Goal: Task Accomplishment & Management: Use online tool/utility

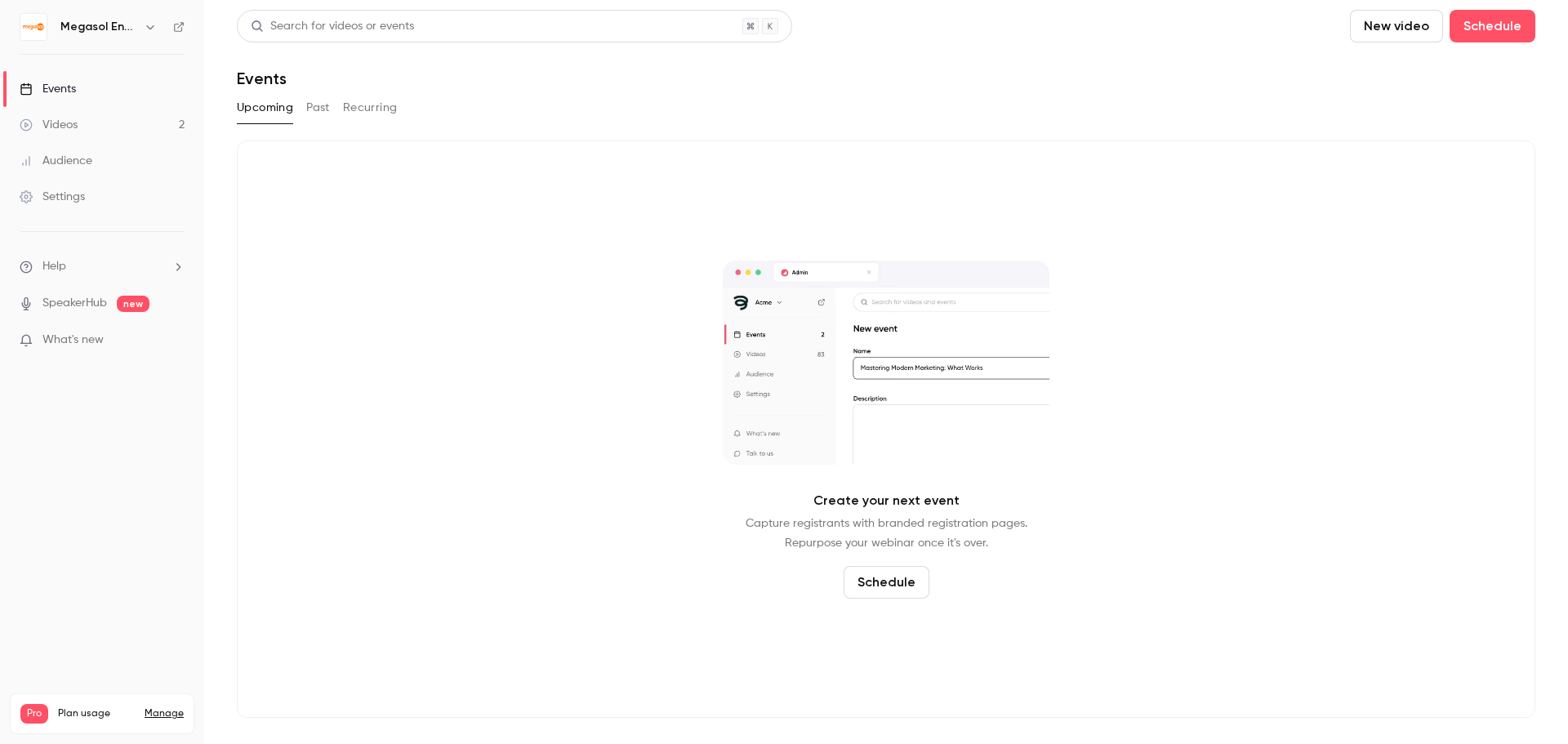
click at [111, 118] on link "Videos 2" at bounding box center [102, 125] width 204 height 36
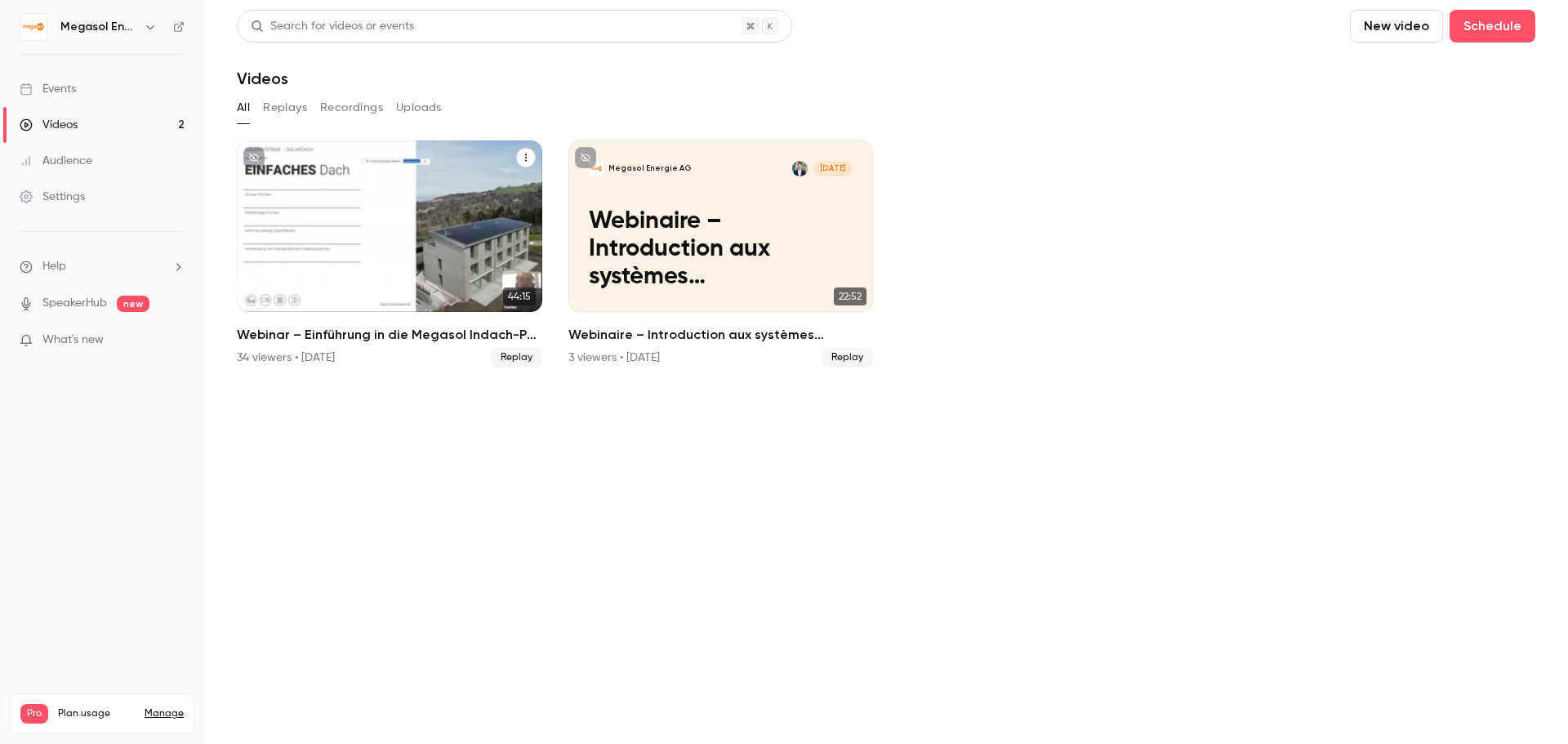
click at [437, 340] on h2 "Webinar – Einführung in die Megasol Indach-PV-Systeme" at bounding box center [390, 335] width 305 height 20
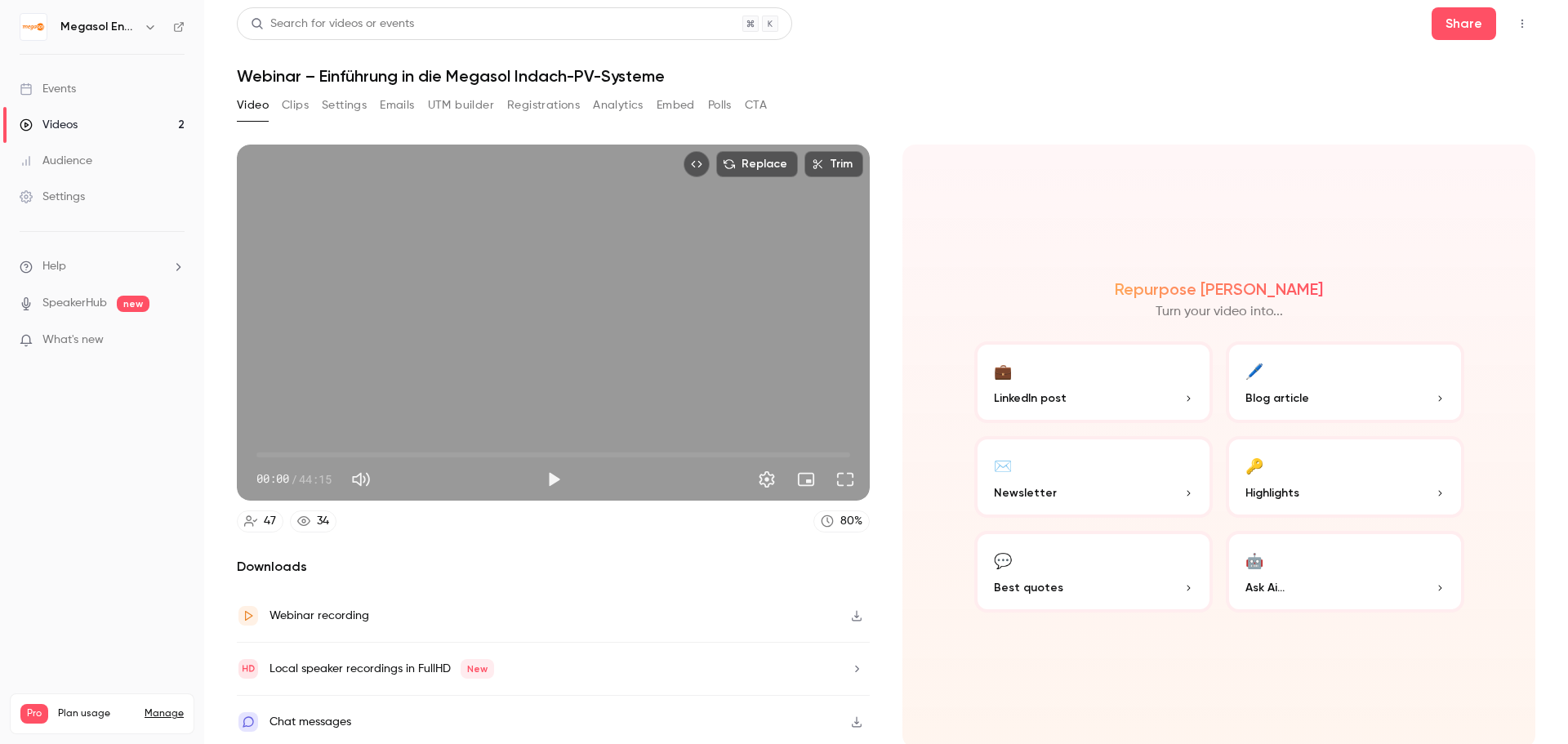
scroll to position [3, 0]
click at [125, 166] on link "Audience" at bounding box center [102, 161] width 204 height 36
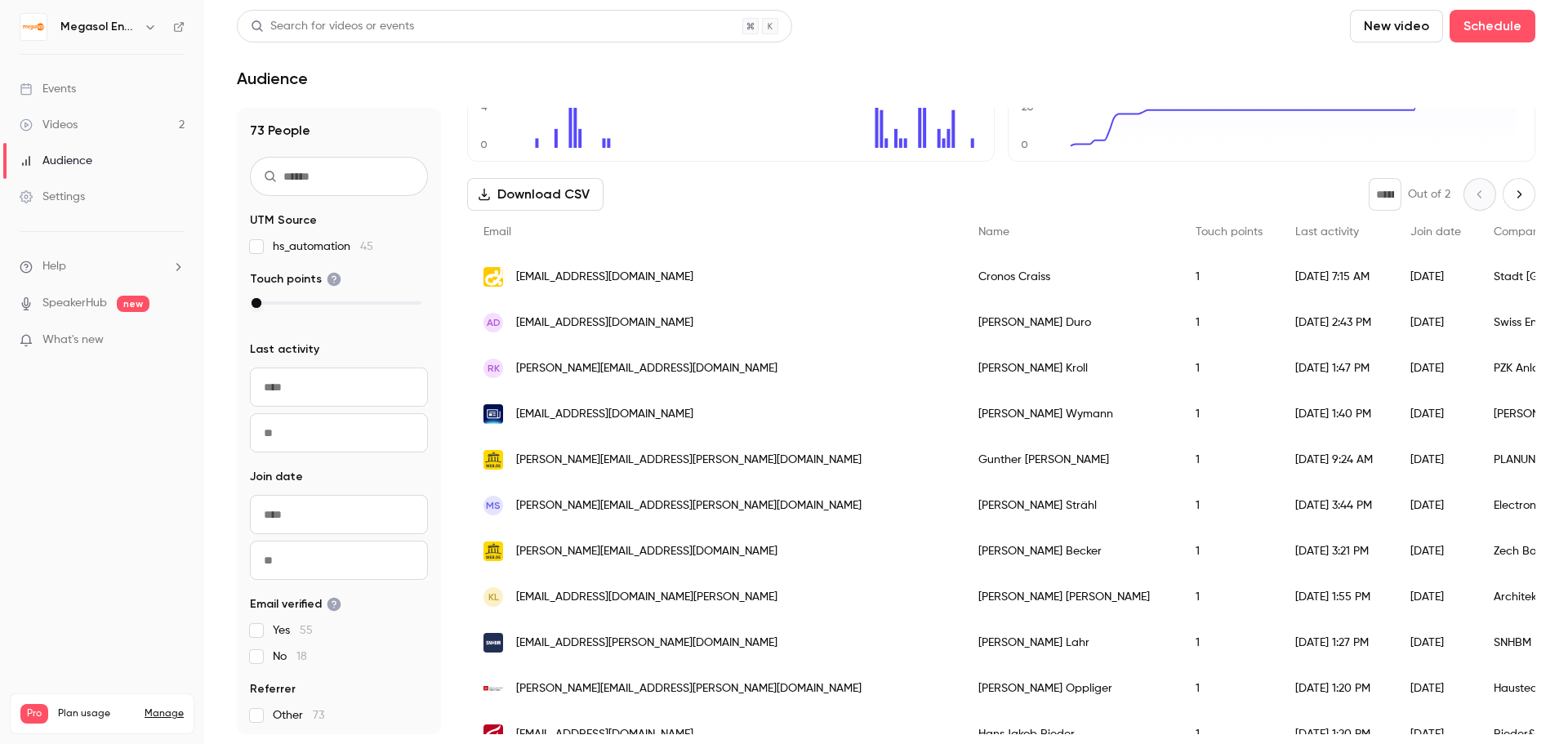
scroll to position [102, 0]
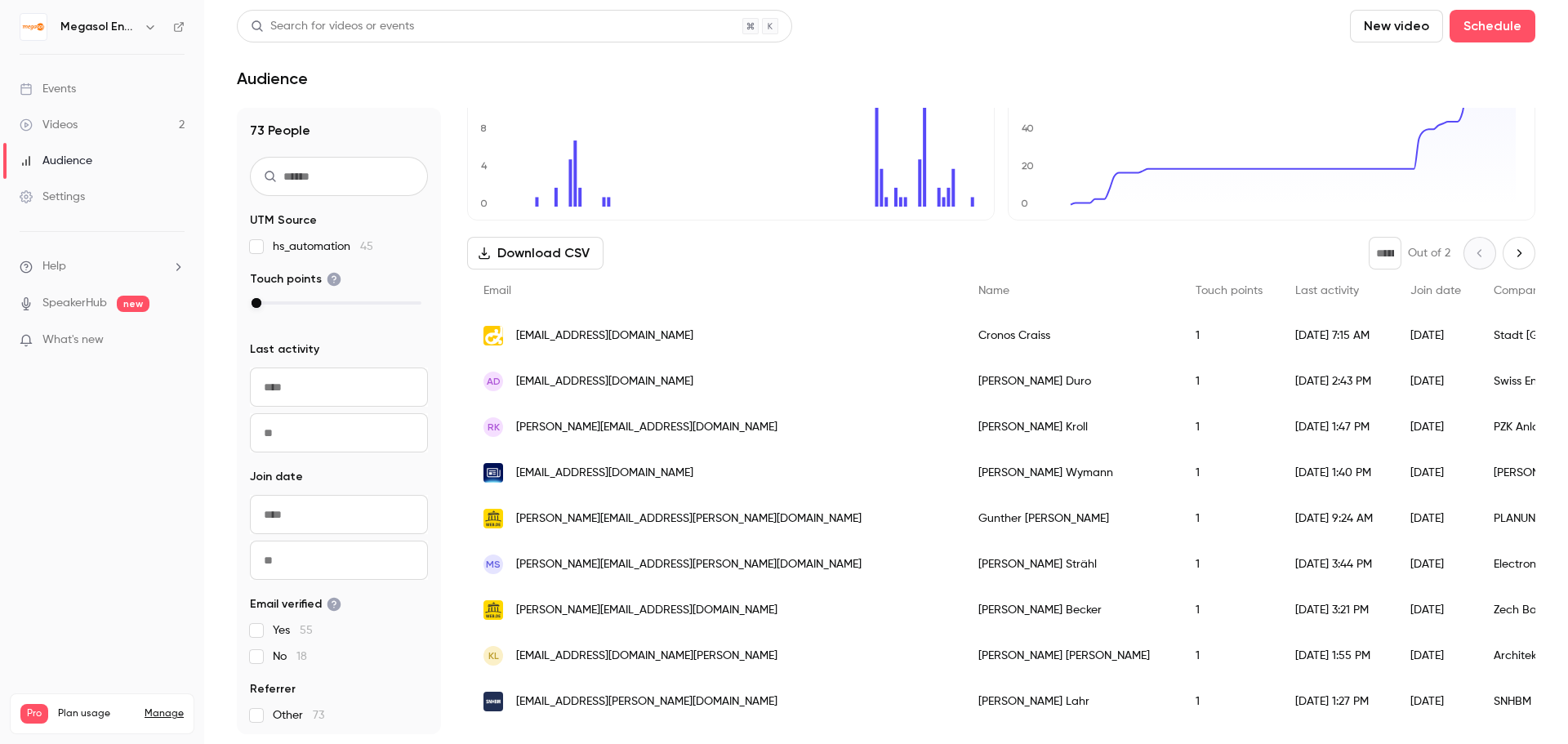
click at [1510, 255] on icon "Next page" at bounding box center [1519, 252] width 18 height 13
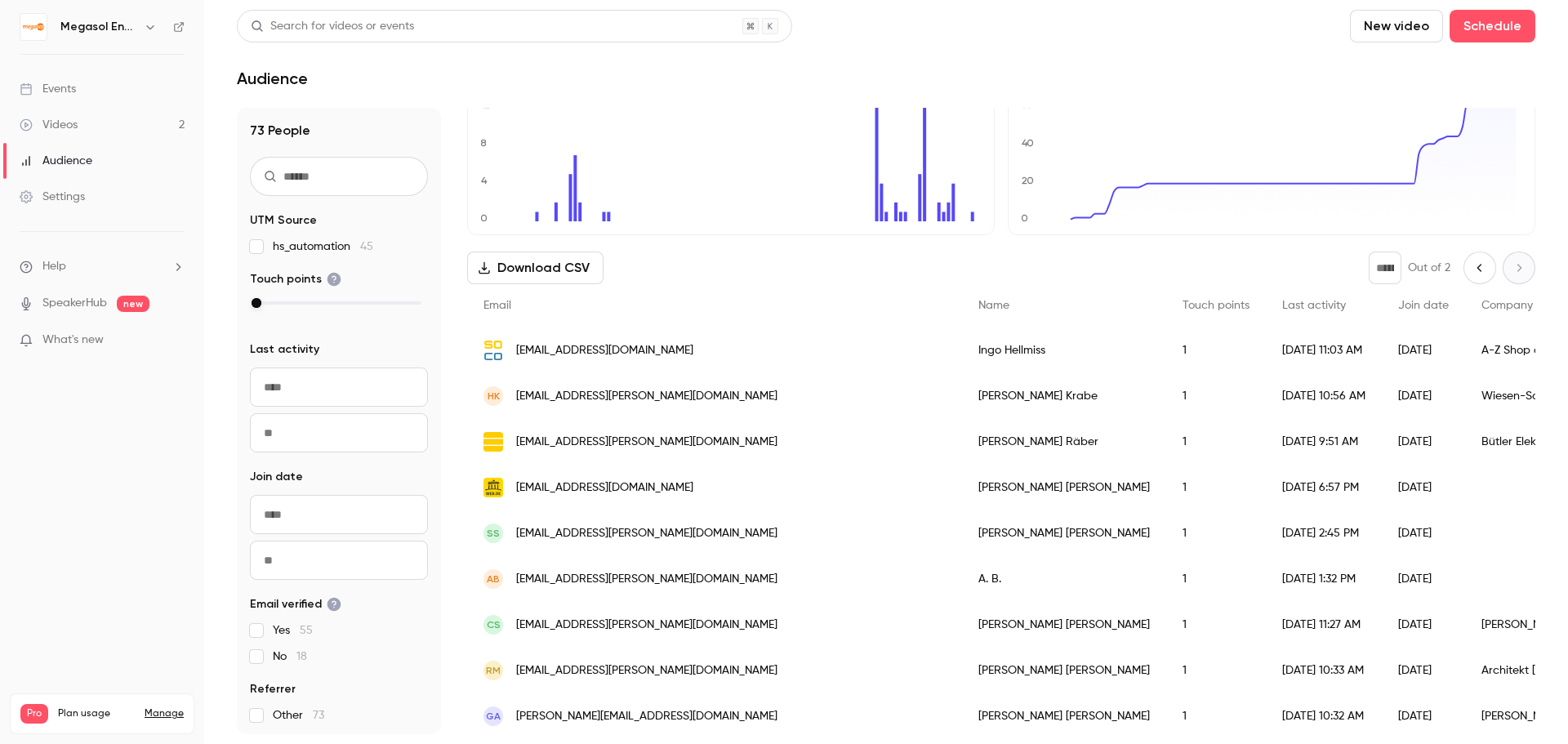
scroll to position [0, 0]
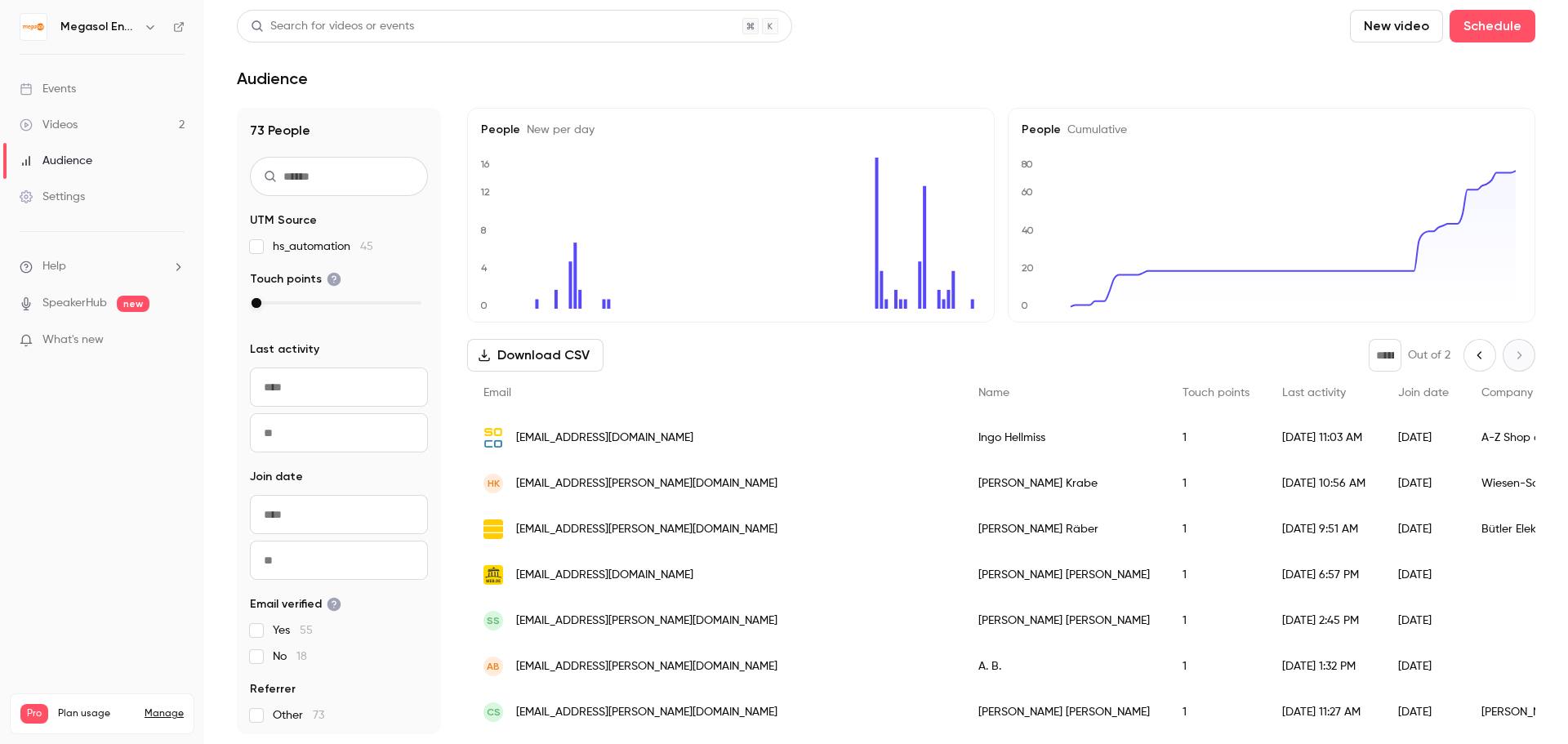
click at [1477, 357] on icon "Previous page" at bounding box center [1479, 354] width 4 height 7
type input "*"
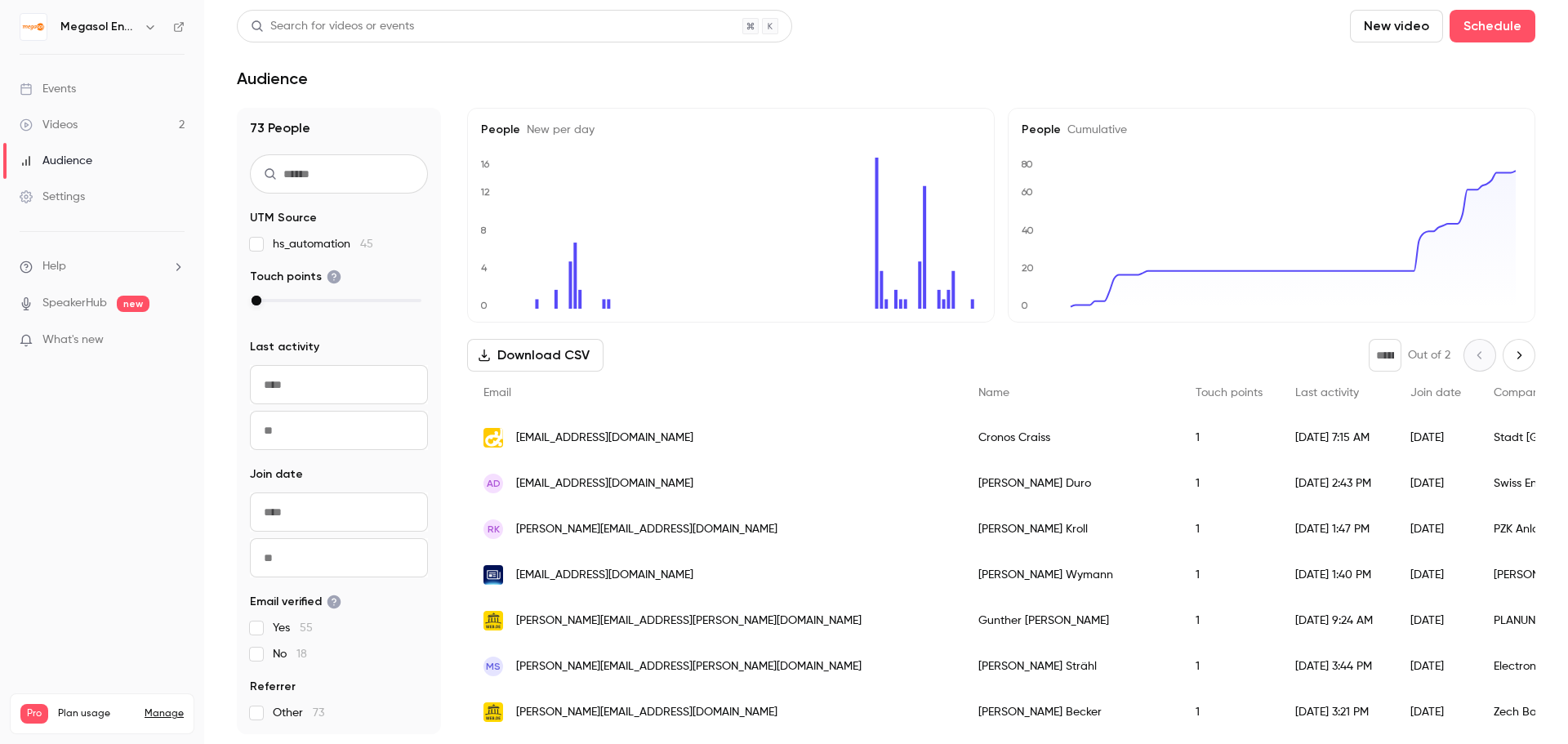
click at [143, 141] on link "Videos 2" at bounding box center [102, 125] width 204 height 36
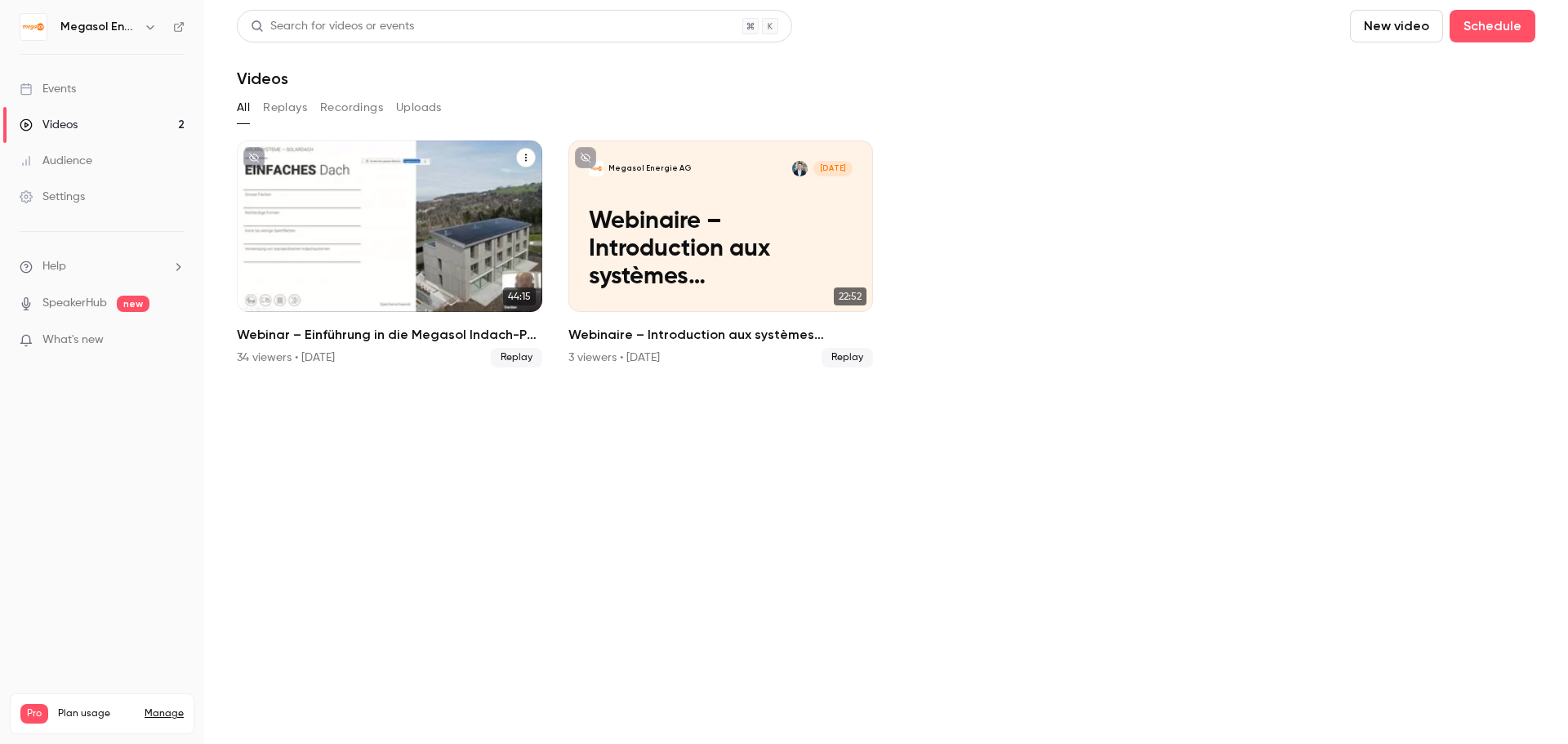
click at [438, 179] on div "Megasol Energie AG [DATE] Webinar – Einführung in die Megasol Indach-PV-Systeme" at bounding box center [390, 226] width 305 height 172
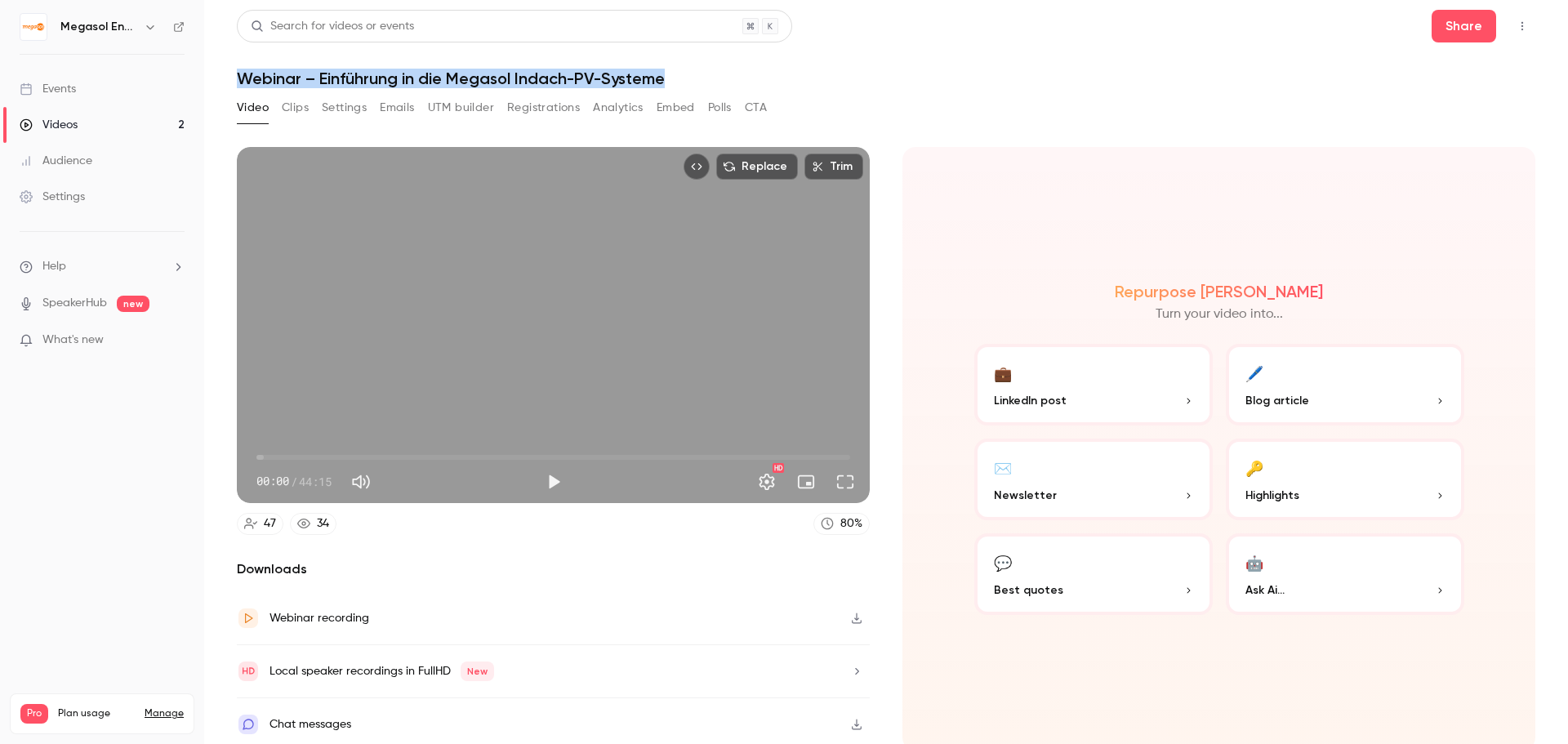
drag, startPoint x: 684, startPoint y: 69, endPoint x: 235, endPoint y: 78, distance: 449.1
click at [235, 78] on main "Search for videos or events Share Webinar – Einführung in die Megasol Indach-PV…" at bounding box center [886, 372] width 1364 height 744
copy h1 "Webinar – Einführung in die Megasol Indach-PV-Systeme"
click at [136, 116] on link "Videos 2" at bounding box center [102, 125] width 204 height 36
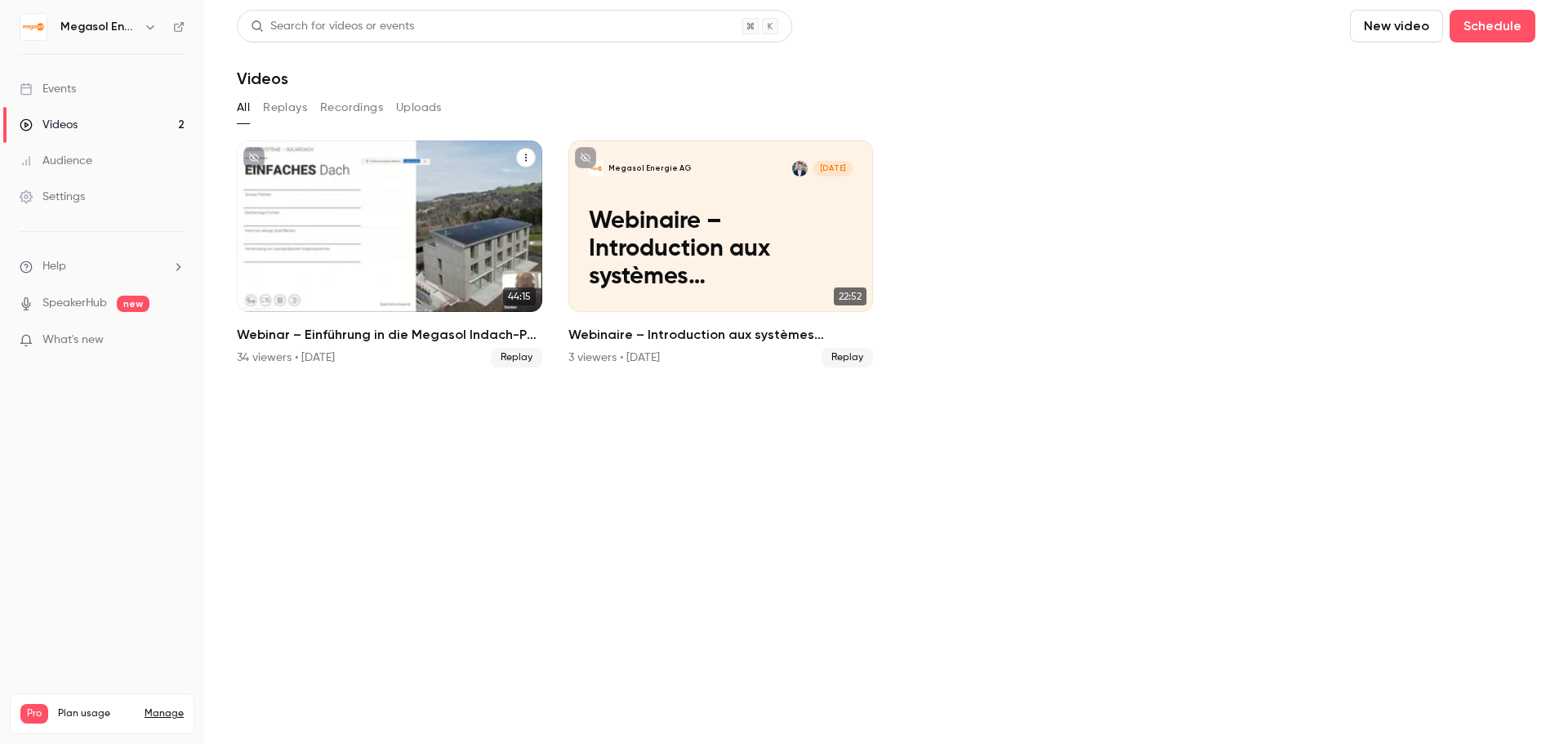
click at [428, 361] on div "34 viewers • [DATE] Replay" at bounding box center [390, 358] width 305 height 20
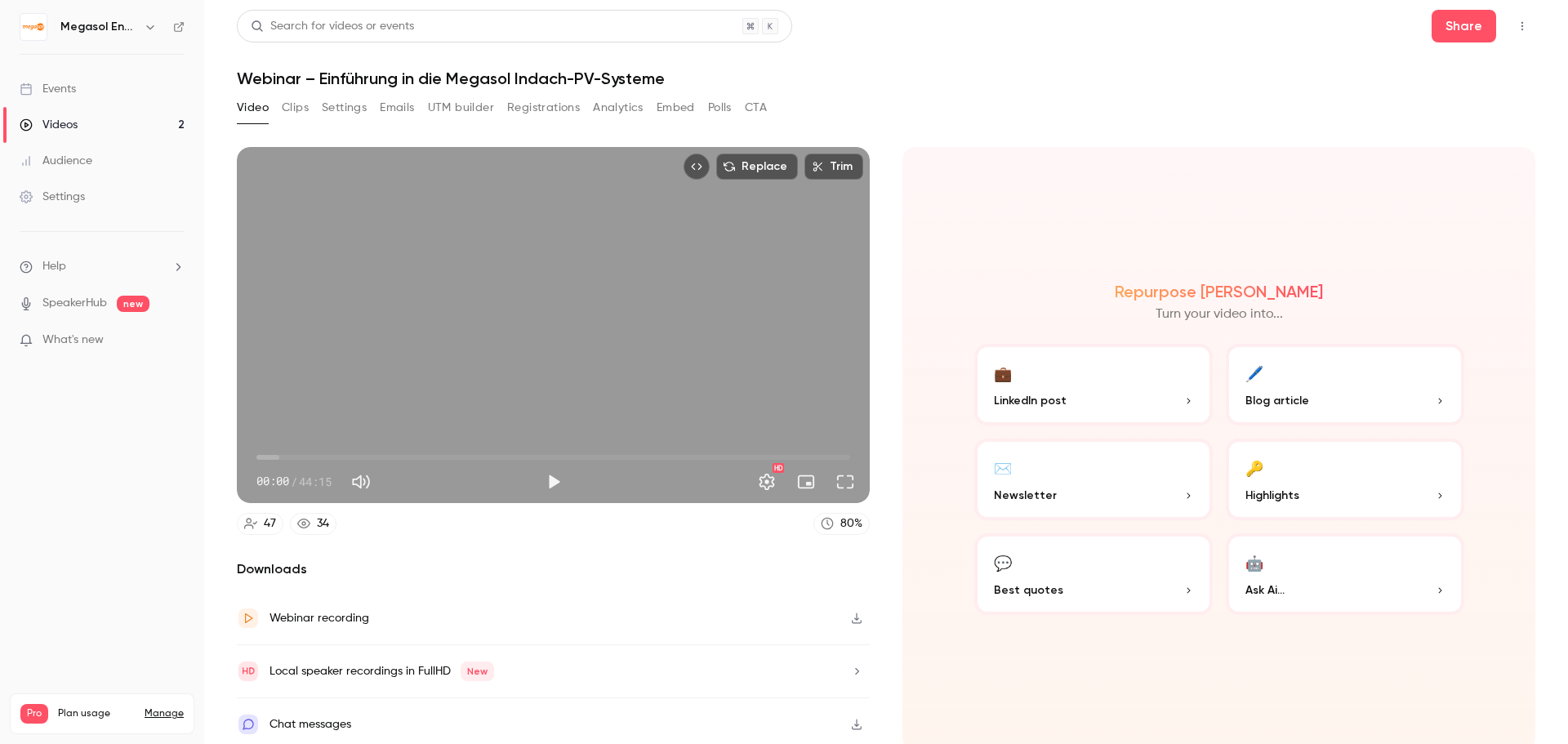
scroll to position [3, 0]
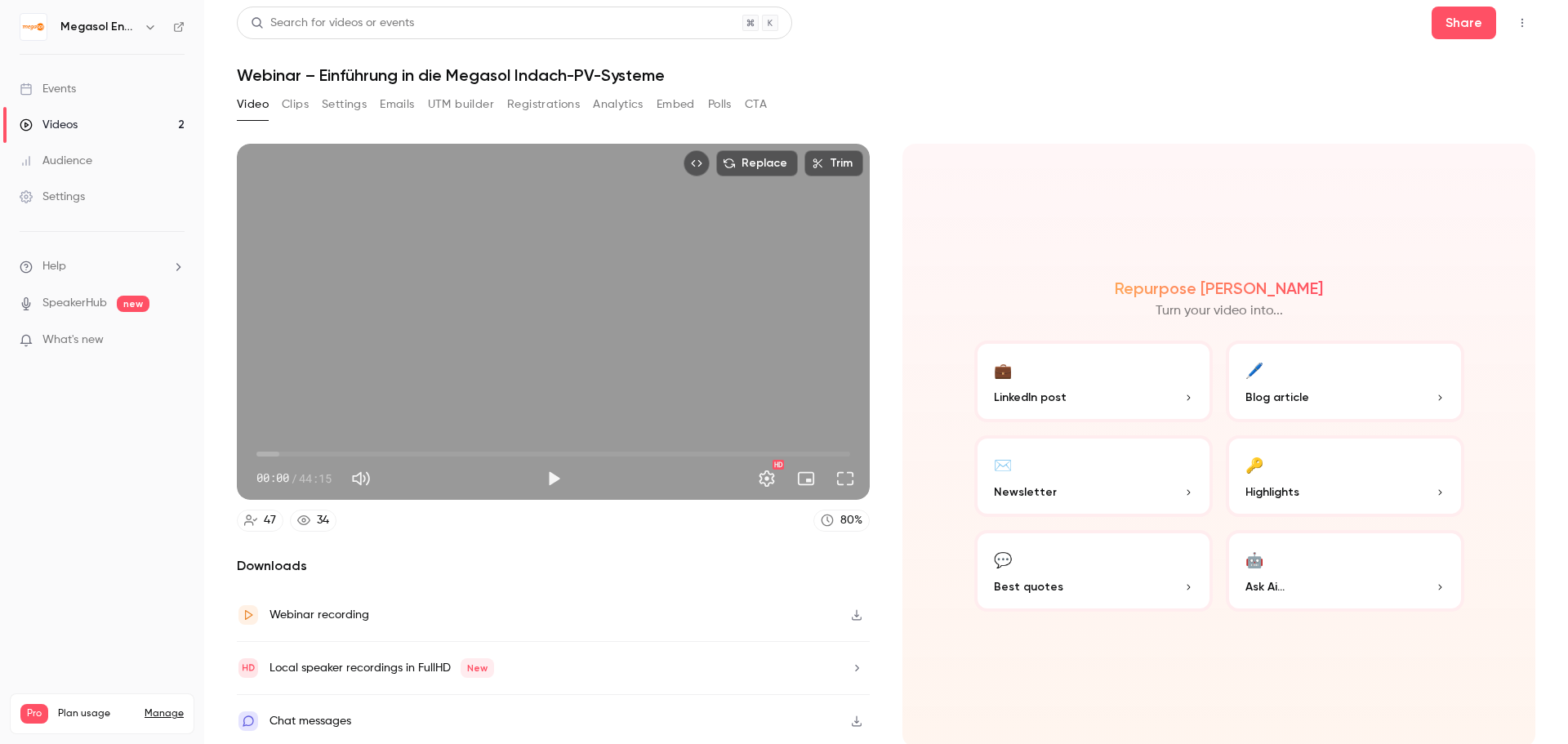
click at [269, 522] on div "47" at bounding box center [270, 521] width 12 height 17
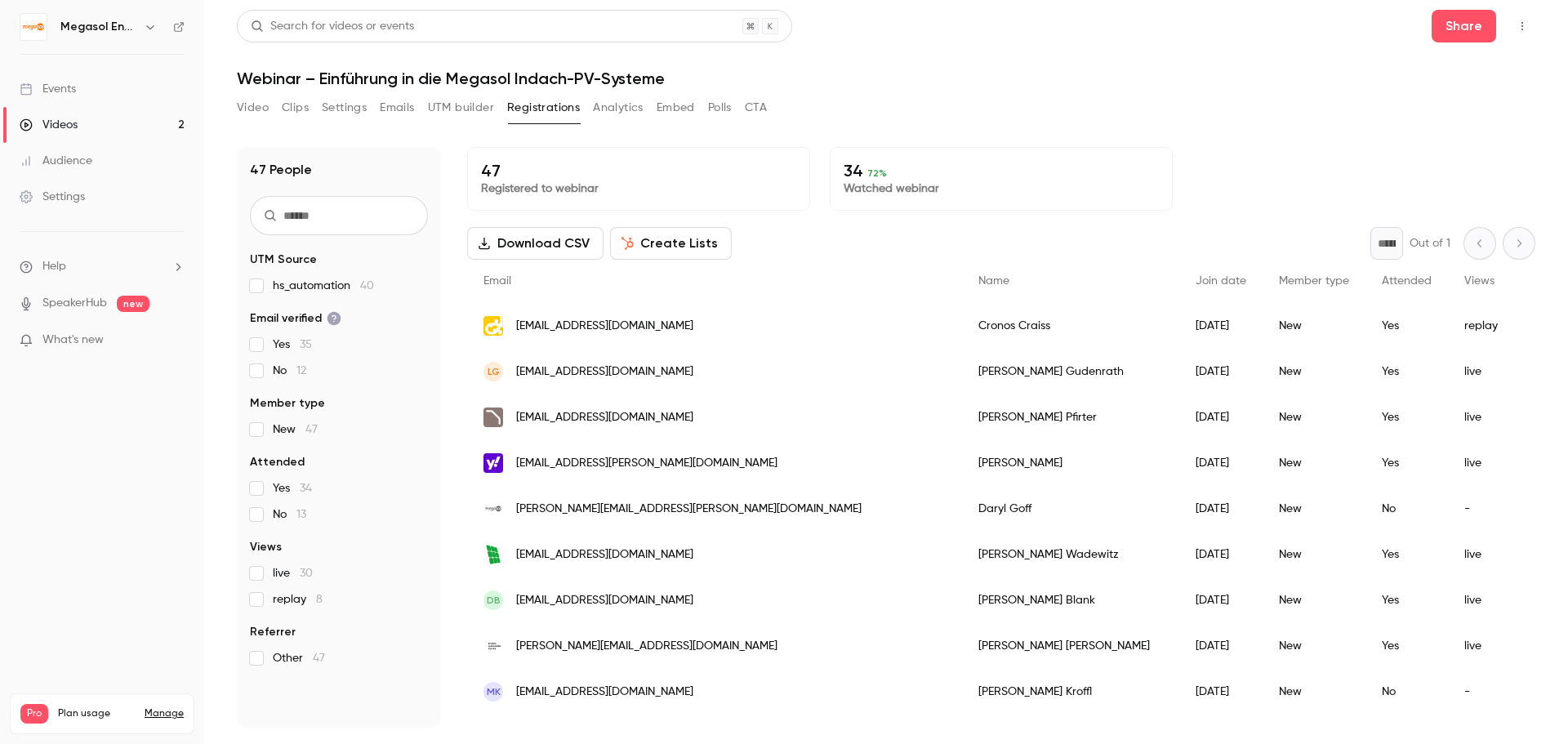
click at [273, 496] on span "Yes 34" at bounding box center [292, 489] width 39 height 16
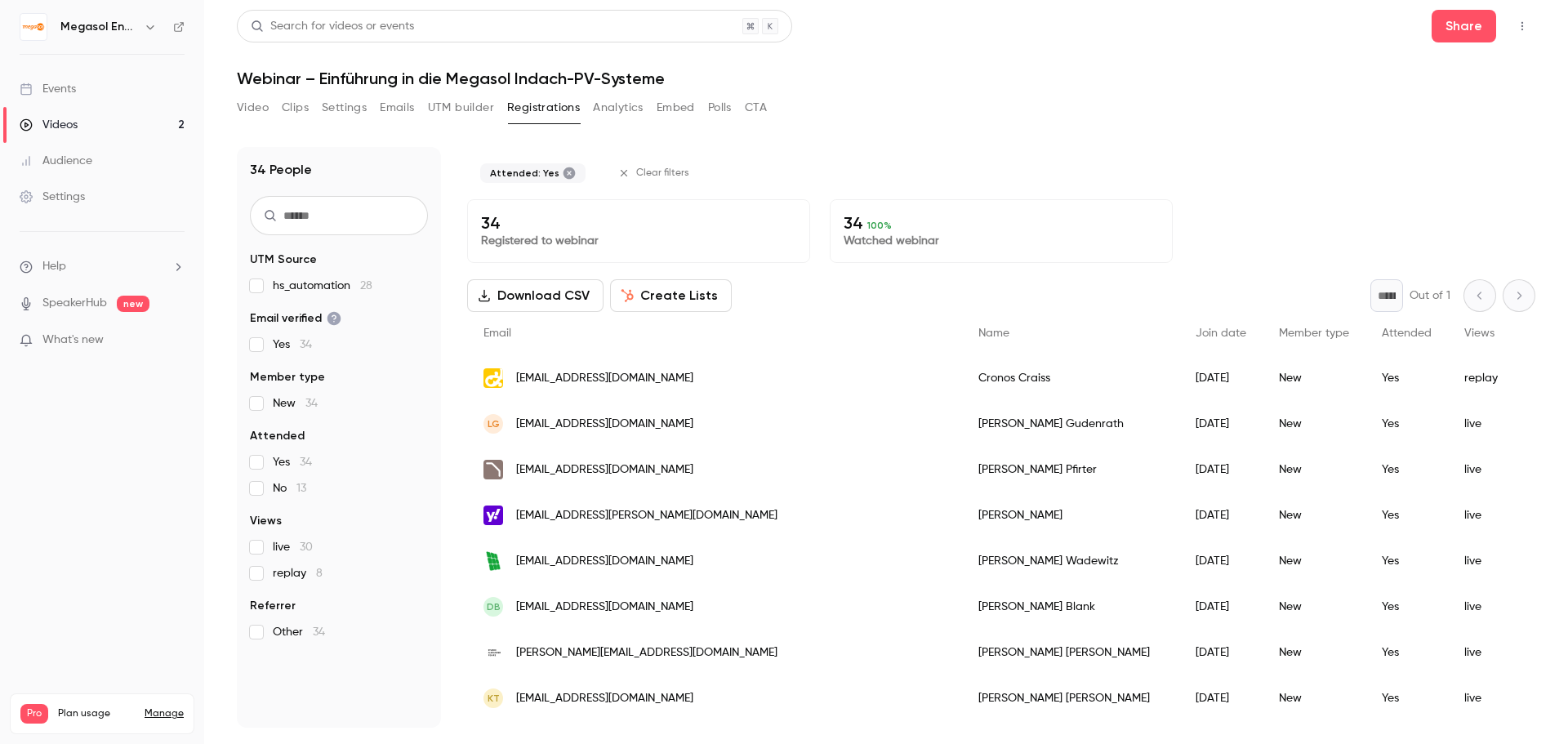
click at [650, 294] on button "Create Lists" at bounding box center [671, 295] width 122 height 33
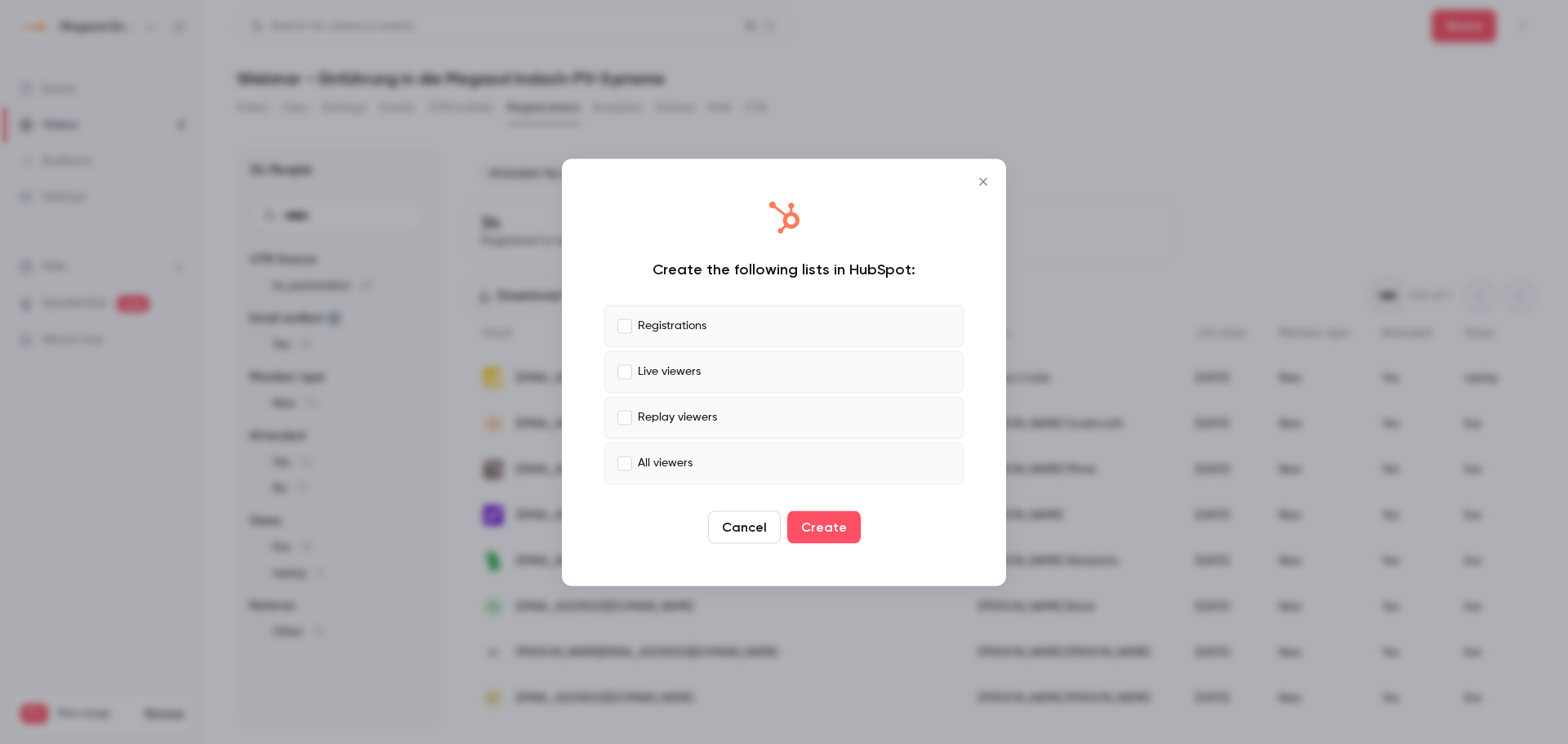
click at [659, 315] on label "Registrations" at bounding box center [784, 326] width 360 height 43
click at [659, 412] on p "Replay viewers" at bounding box center [677, 417] width 79 height 17
click at [640, 369] on p "Live viewers" at bounding box center [669, 372] width 63 height 17
click at [979, 179] on icon "Close" at bounding box center [984, 181] width 20 height 13
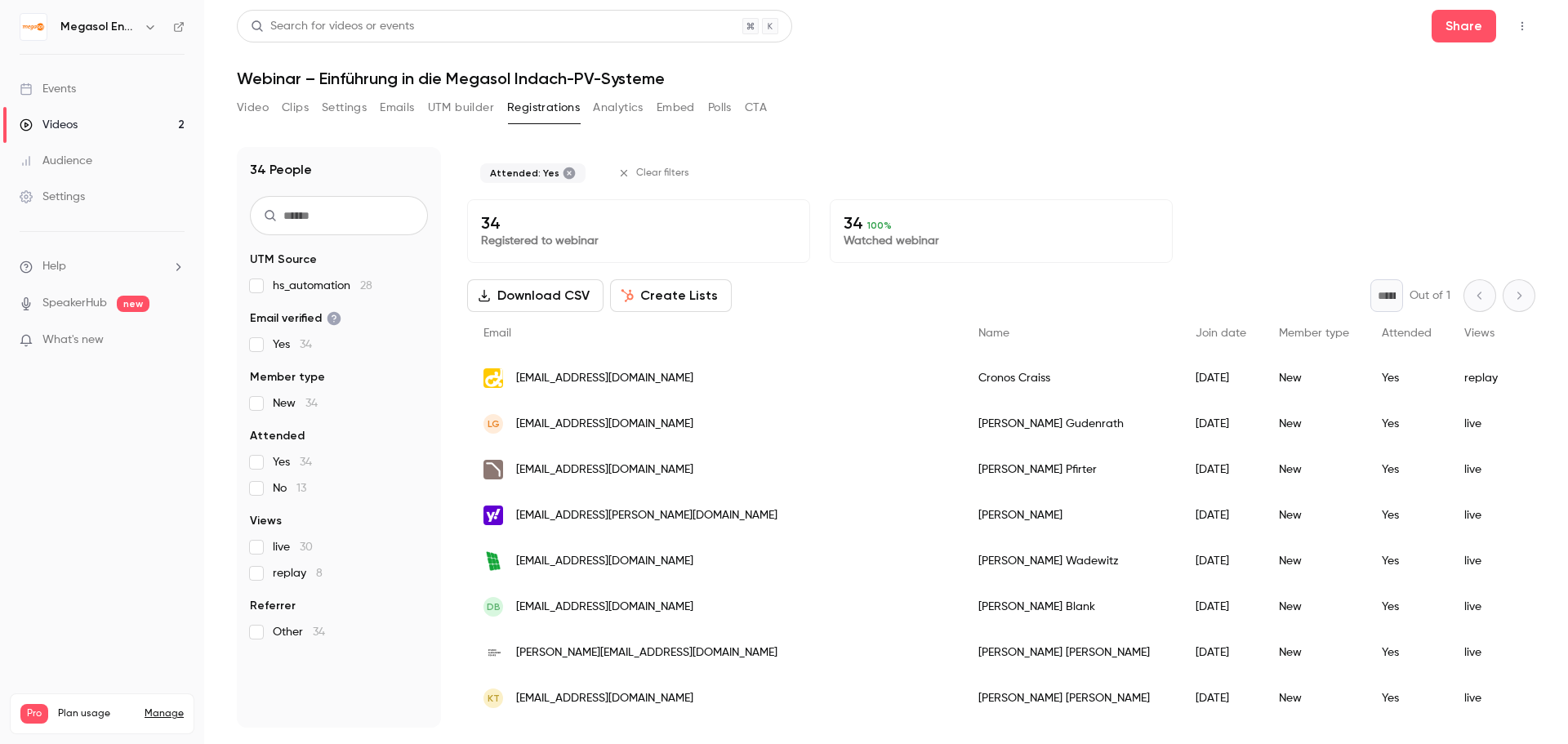
click at [647, 293] on button "Create Lists" at bounding box center [671, 295] width 122 height 33
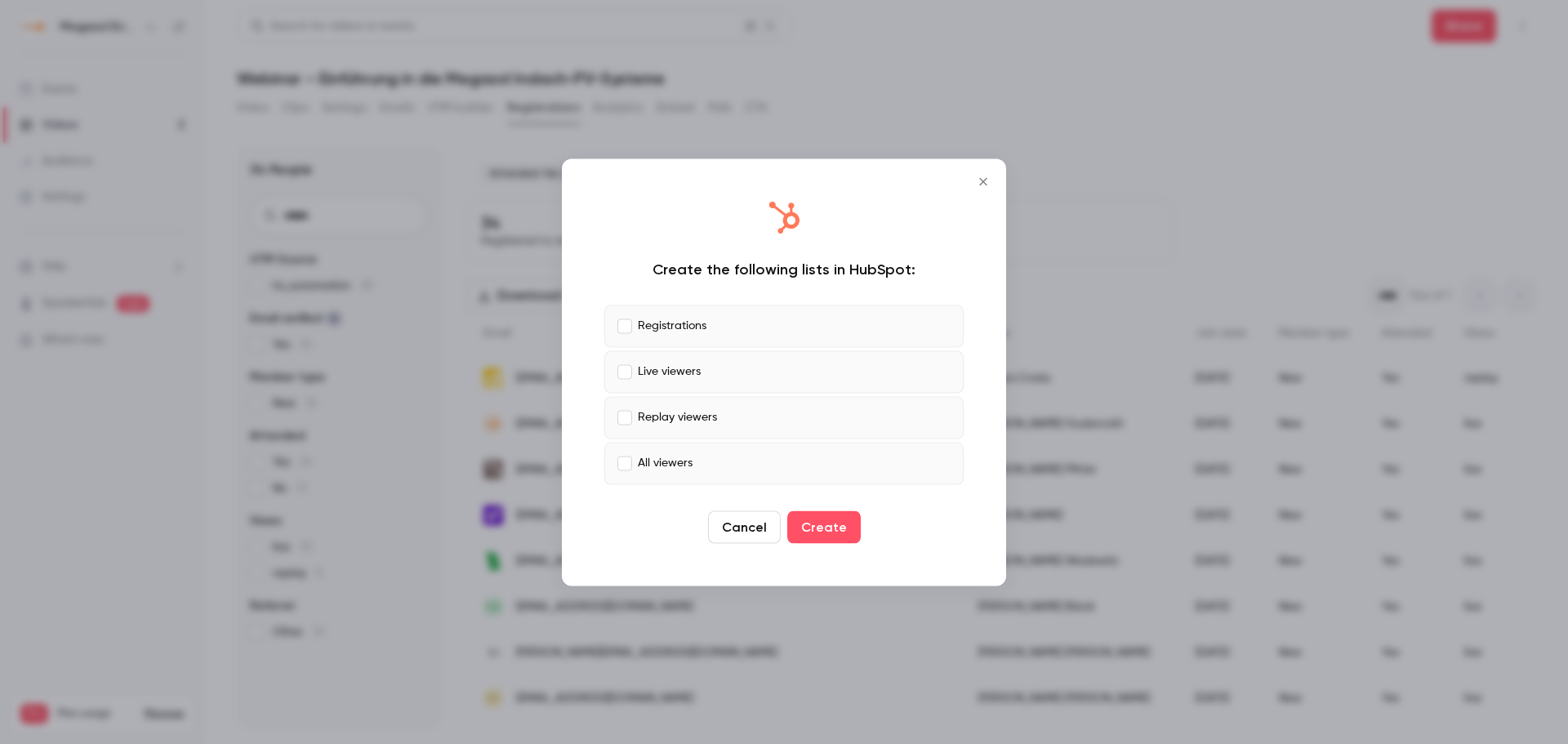
click at [697, 333] on p "Registrations" at bounding box center [672, 326] width 69 height 17
click at [685, 366] on p "Live viewers" at bounding box center [669, 372] width 63 height 17
click at [678, 411] on p "Replay viewers" at bounding box center [677, 417] width 79 height 17
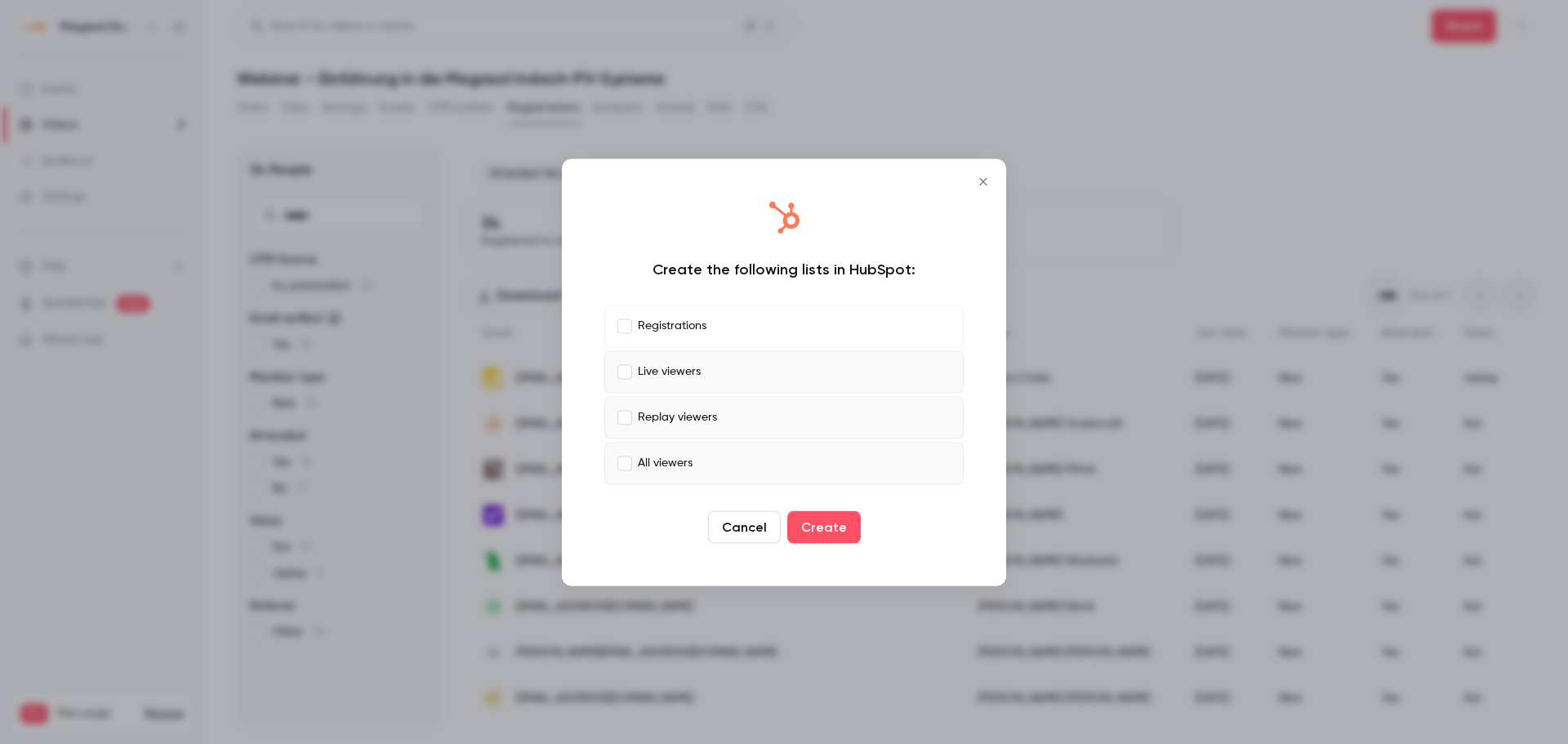
click at [656, 458] on p "All viewers" at bounding box center [665, 463] width 55 height 17
click at [722, 417] on label "Replay viewers" at bounding box center [784, 417] width 360 height 43
click at [829, 525] on button "Create" at bounding box center [824, 527] width 74 height 33
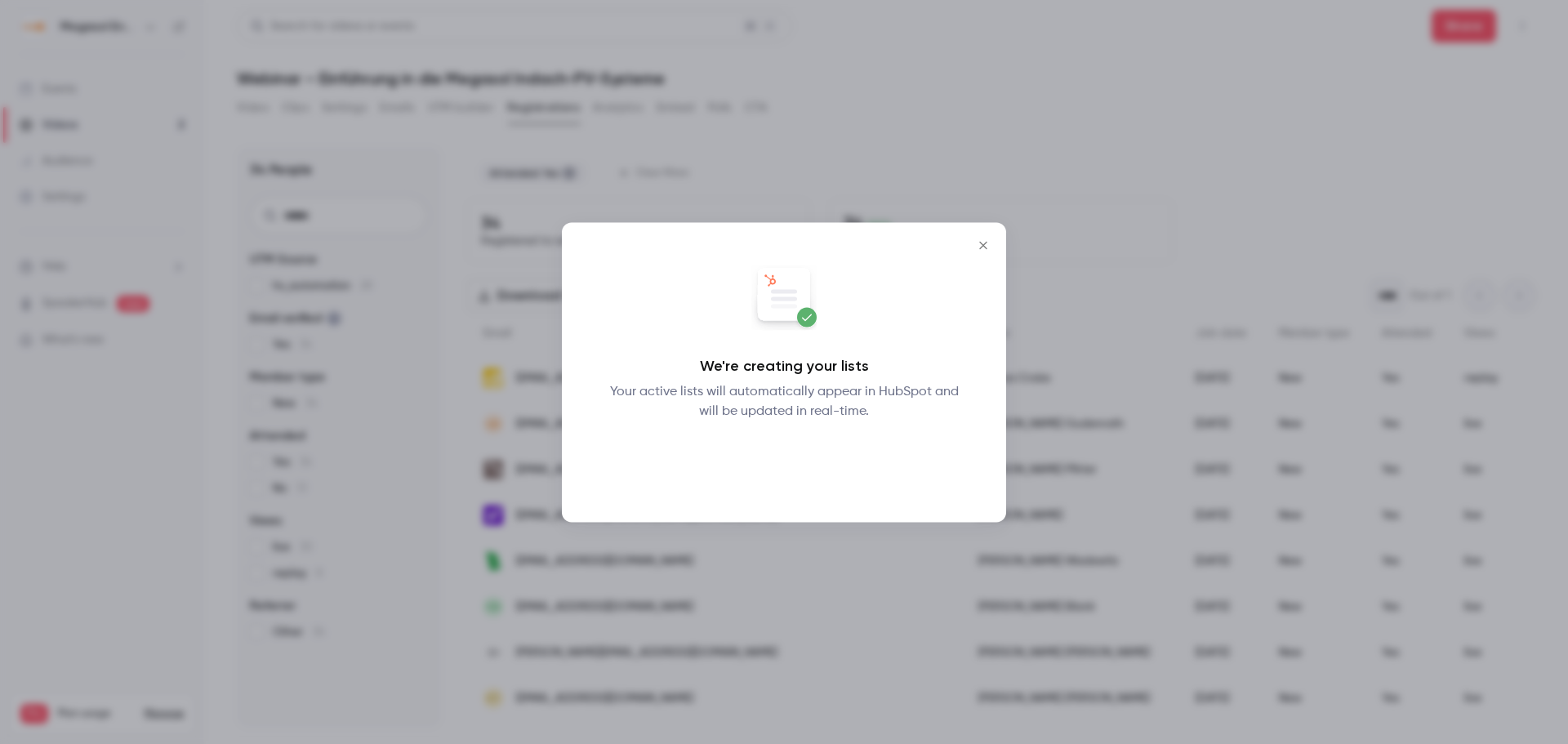
click at [783, 462] on button "Okay" at bounding box center [784, 463] width 60 height 33
